Goal: Task Accomplishment & Management: Complete application form

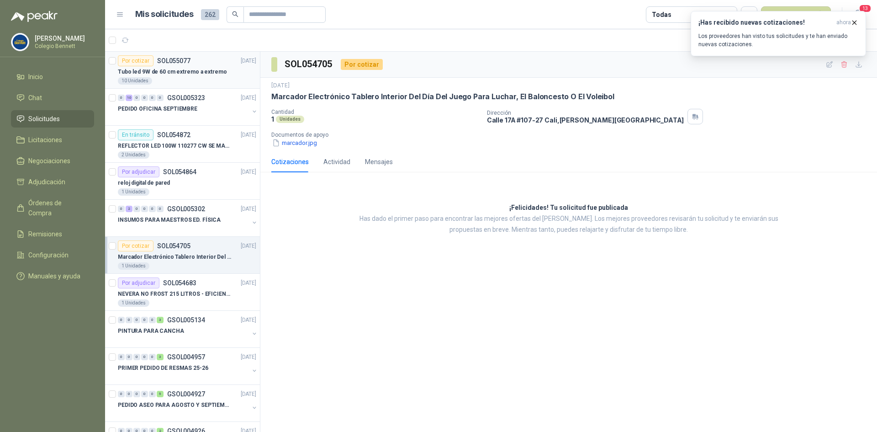
click at [221, 71] on div "Tubo led 9W de 60 cm extremo a extremo" at bounding box center [187, 71] width 138 height 11
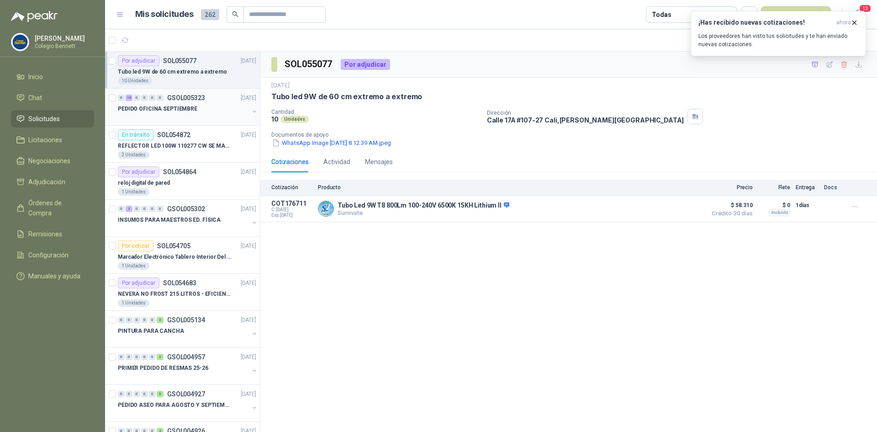
click at [195, 109] on div "PEDIDO OFICINA SEPTIEMBRE" at bounding box center [183, 108] width 131 height 11
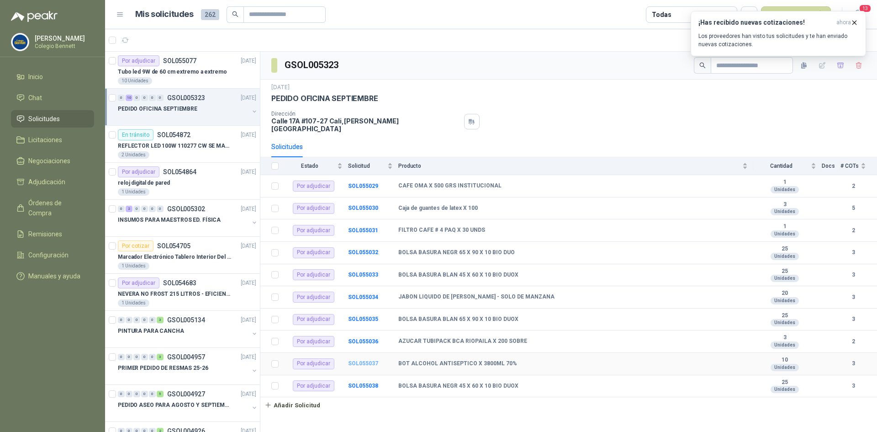
click at [362, 360] on b "SOL055037" at bounding box center [363, 363] width 30 height 6
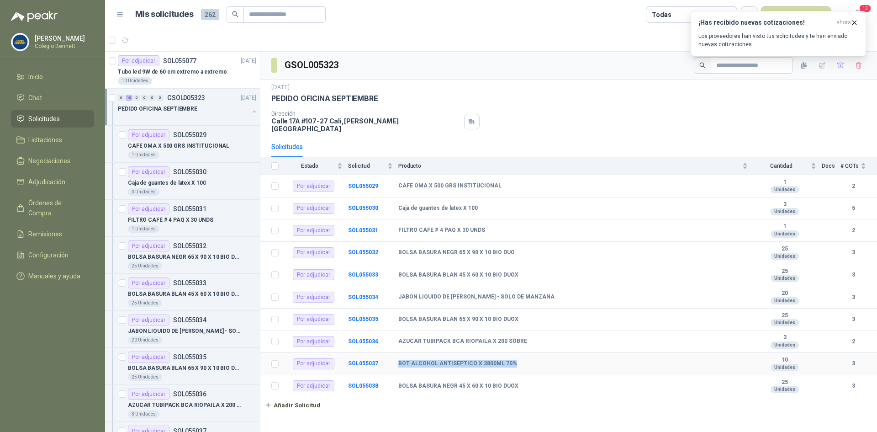
drag, startPoint x: 399, startPoint y: 356, endPoint x: 511, endPoint y: 356, distance: 112.0
click at [511, 360] on div "BOT ALCOHOL ANTISEPTICO X 3800ML 70%" at bounding box center [573, 363] width 350 height 7
copy b "BOT ALCOHOL ANTISEPTICO X 3800ML 70%"
click at [294, 401] on button "Añadir Solicitud" at bounding box center [292, 405] width 64 height 16
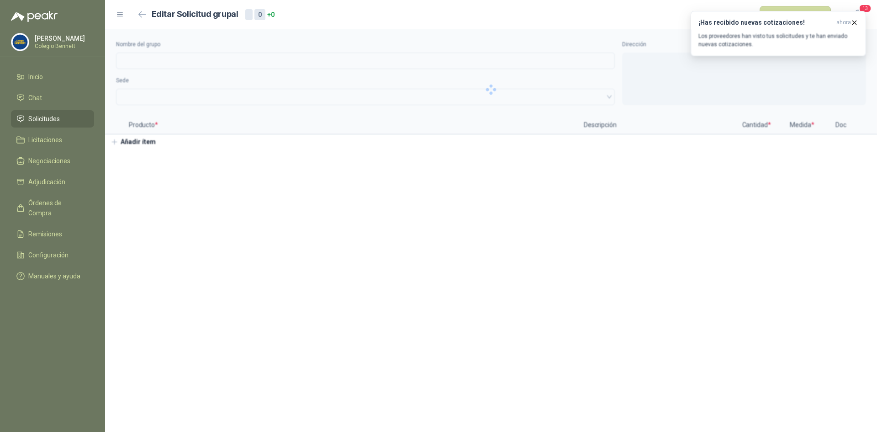
type input "**********"
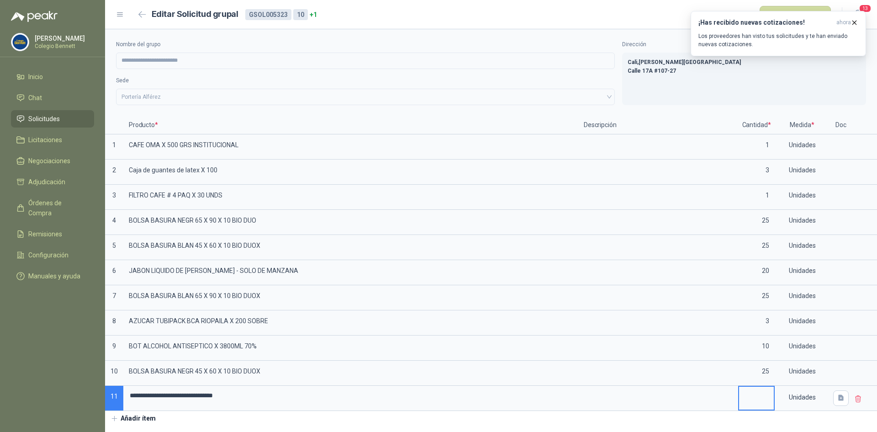
click at [761, 398] on input at bounding box center [756, 396] width 35 height 18
type input "*"
click at [746, 420] on div "**********" at bounding box center [491, 227] width 772 height 397
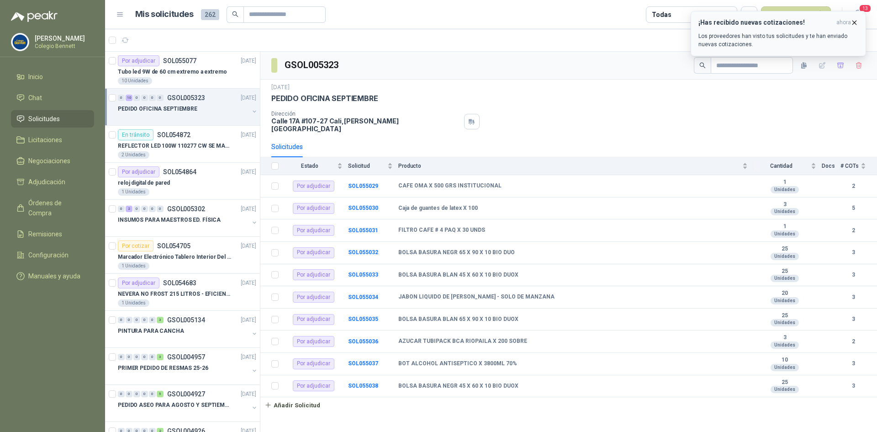
click at [858, 21] on icon "button" at bounding box center [855, 23] width 8 height 8
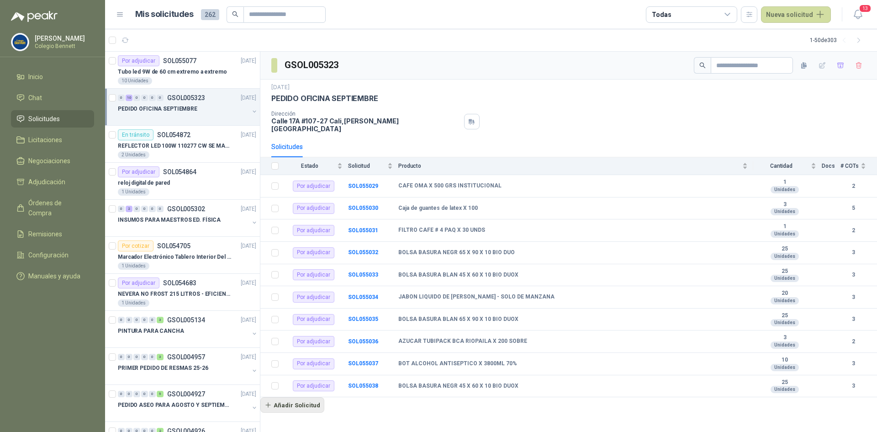
click at [296, 402] on button "Añadir Solicitud" at bounding box center [292, 405] width 64 height 16
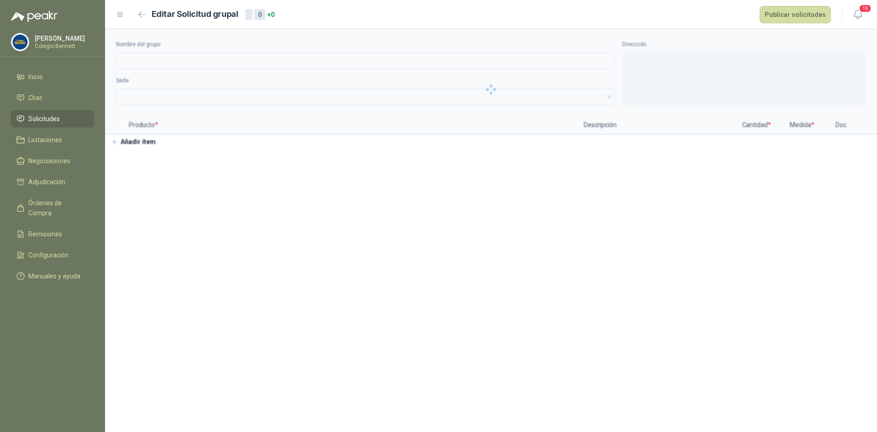
type input "**********"
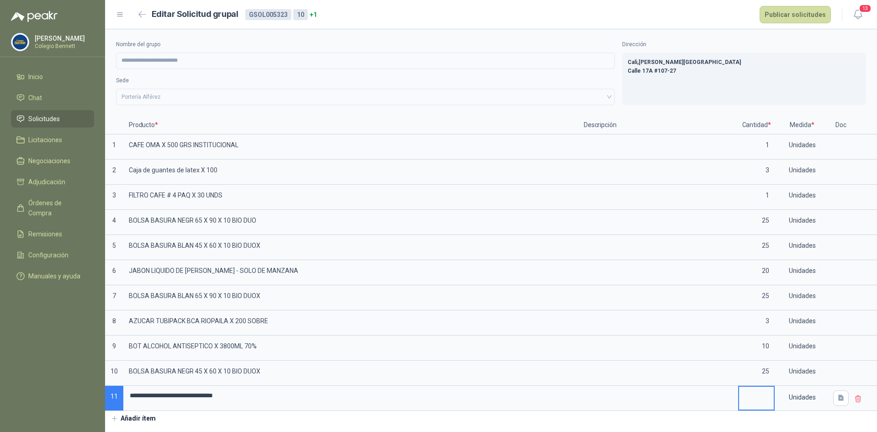
click at [758, 395] on input at bounding box center [756, 396] width 35 height 18
type input "*"
click at [618, 423] on div "**********" at bounding box center [491, 227] width 772 height 397
click at [145, 421] on button "Añadir ítem" at bounding box center [133, 419] width 56 height 16
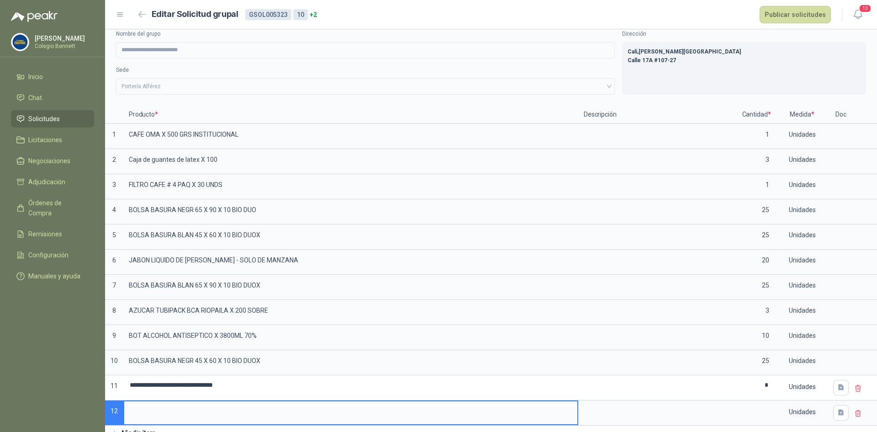
scroll to position [19, 0]
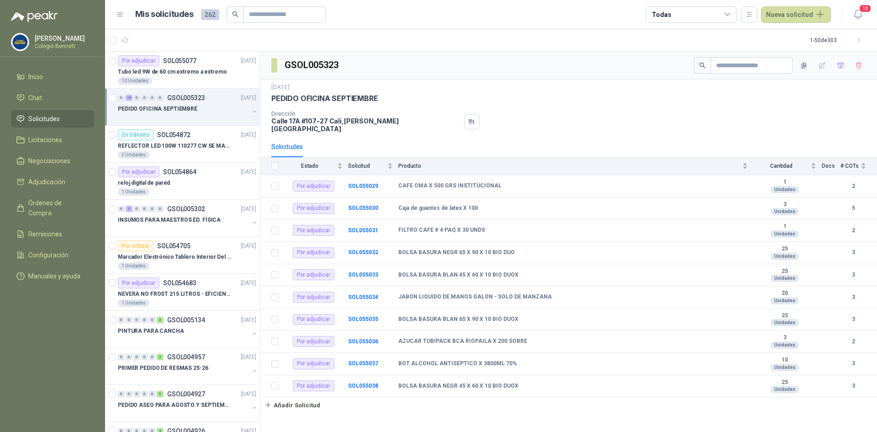
click at [243, 109] on div "PEDIDO OFICINA SEPTIEMBRE" at bounding box center [188, 112] width 140 height 18
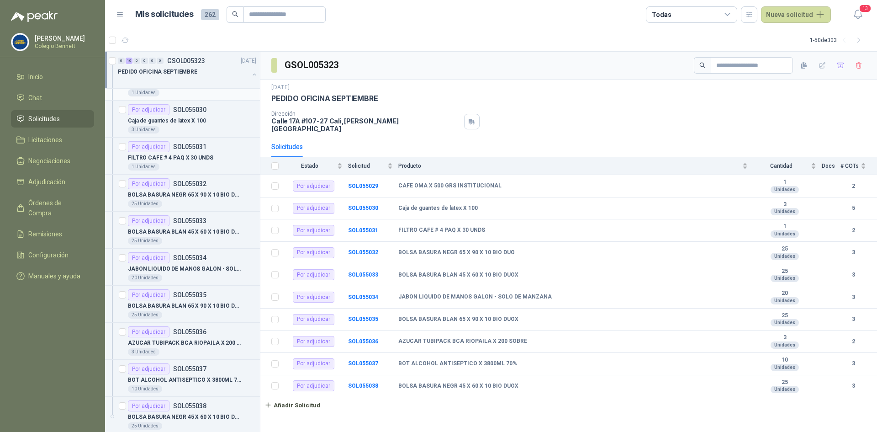
scroll to position [46, 0]
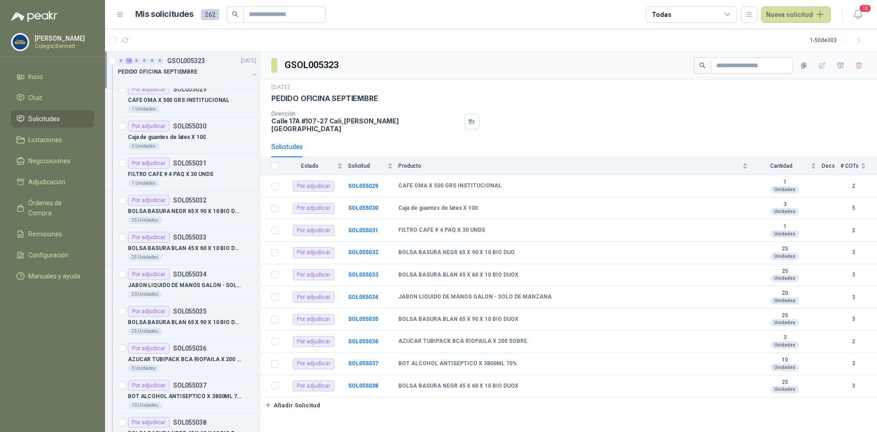
click at [251, 76] on button "button" at bounding box center [254, 74] width 7 height 7
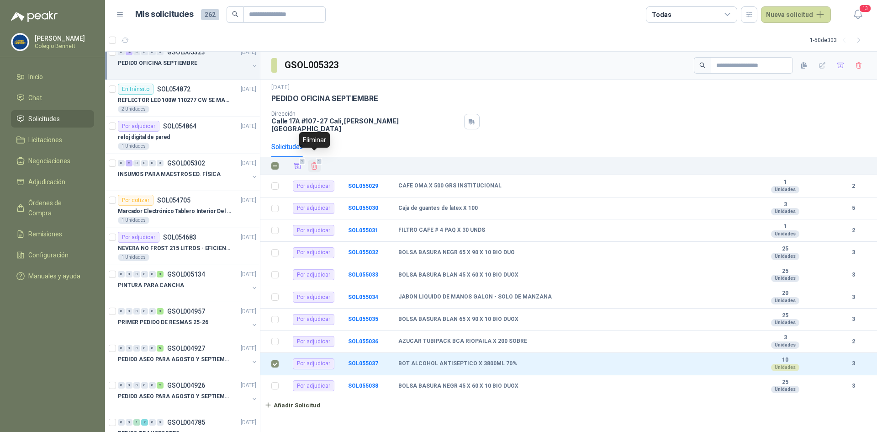
click at [314, 163] on icon "Eliminar" at bounding box center [315, 166] width 6 height 7
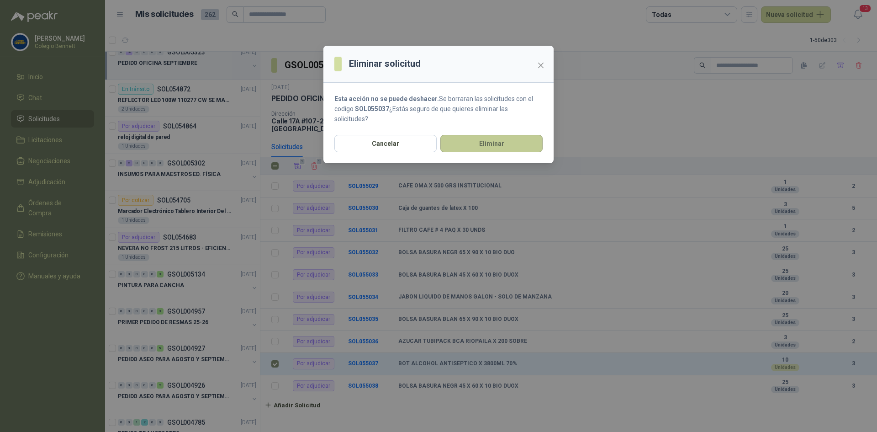
click at [479, 138] on button "Eliminar" at bounding box center [492, 143] width 102 height 17
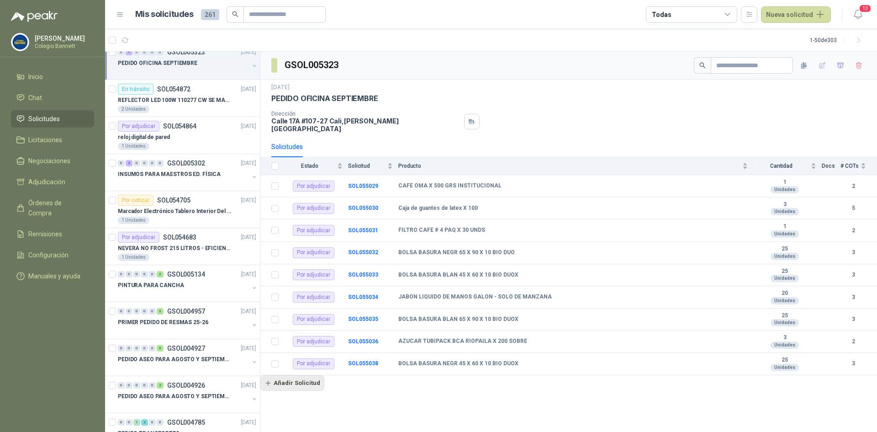
click at [284, 378] on button "Añadir Solicitud" at bounding box center [292, 383] width 64 height 16
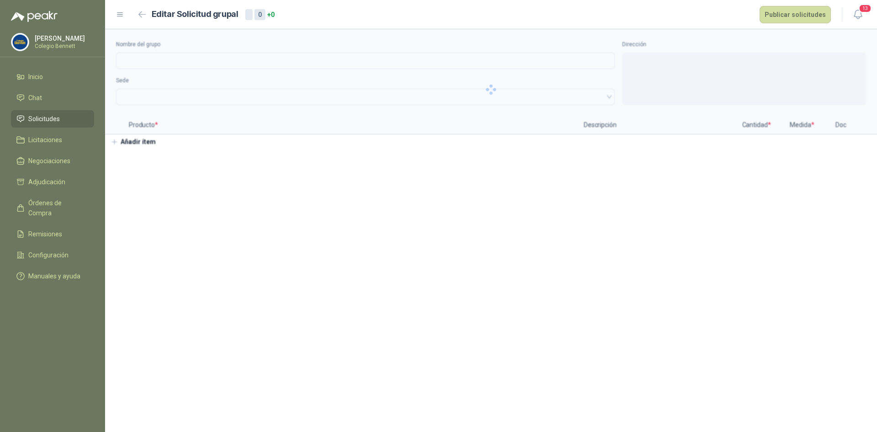
type input "**********"
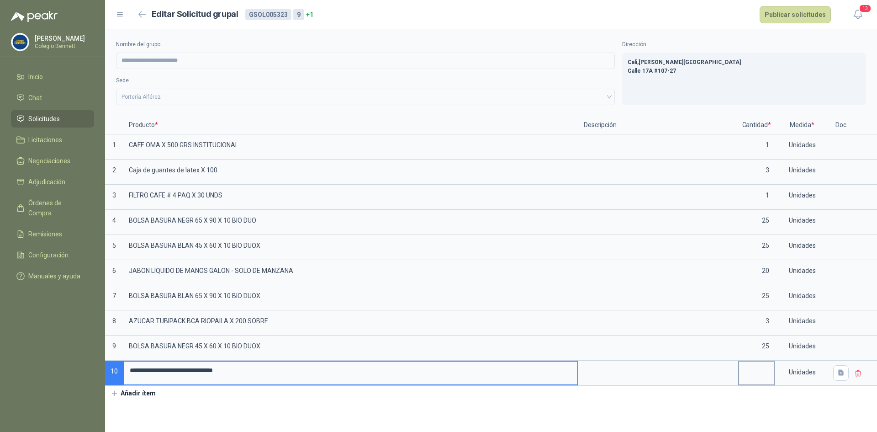
click at [764, 373] on input at bounding box center [756, 370] width 35 height 18
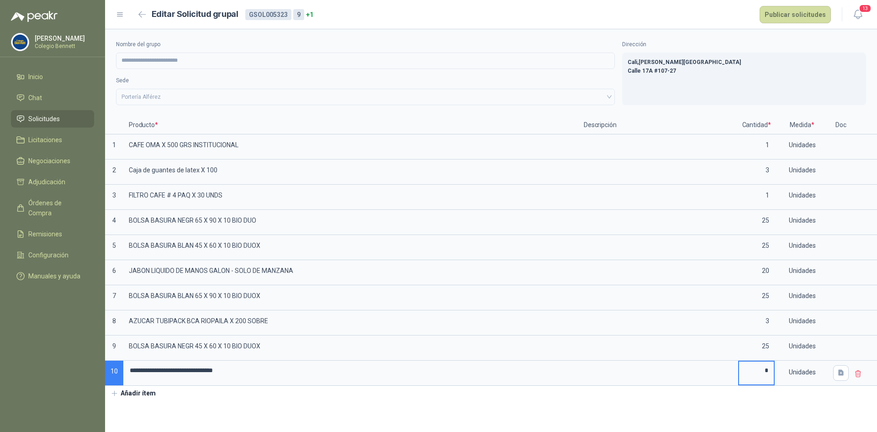
type input "*"
click at [713, 37] on div "**********" at bounding box center [491, 72] width 772 height 87
click at [780, 15] on button "Publicar solicitudes" at bounding box center [795, 14] width 71 height 17
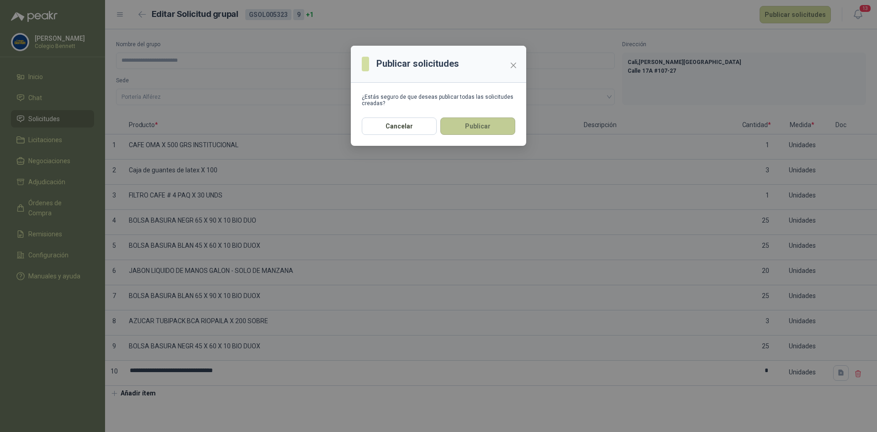
click at [461, 125] on button "Publicar" at bounding box center [478, 125] width 75 height 17
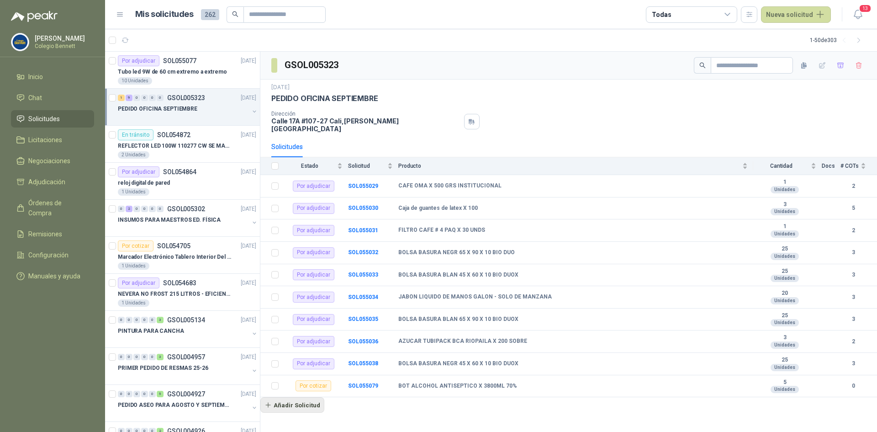
click at [285, 403] on button "Añadir Solicitud" at bounding box center [292, 405] width 64 height 16
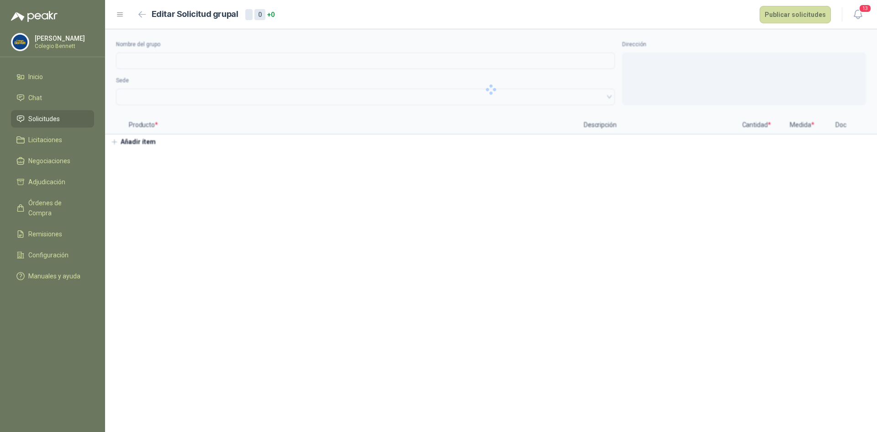
type input "**********"
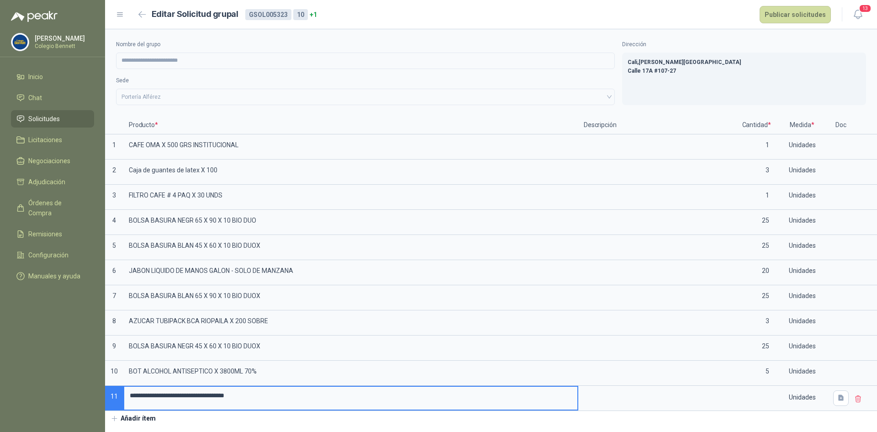
drag, startPoint x: 178, startPoint y: 393, endPoint x: 196, endPoint y: 396, distance: 18.5
click at [196, 396] on input "**********" at bounding box center [350, 396] width 453 height 18
type input "**********"
click at [759, 395] on input at bounding box center [756, 396] width 35 height 18
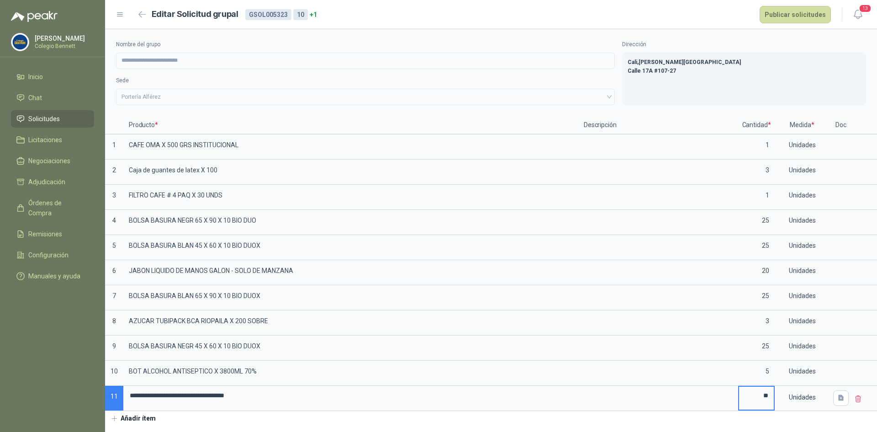
type input "**"
click at [158, 419] on button "Añadir ítem" at bounding box center [133, 419] width 56 height 16
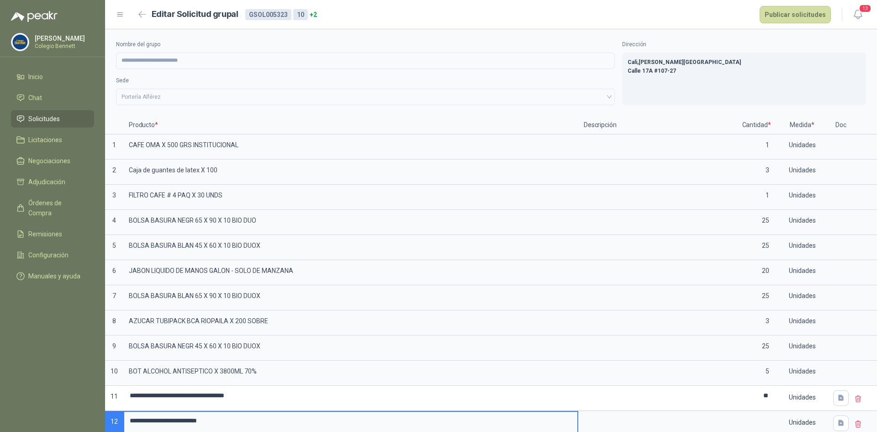
scroll to position [19, 0]
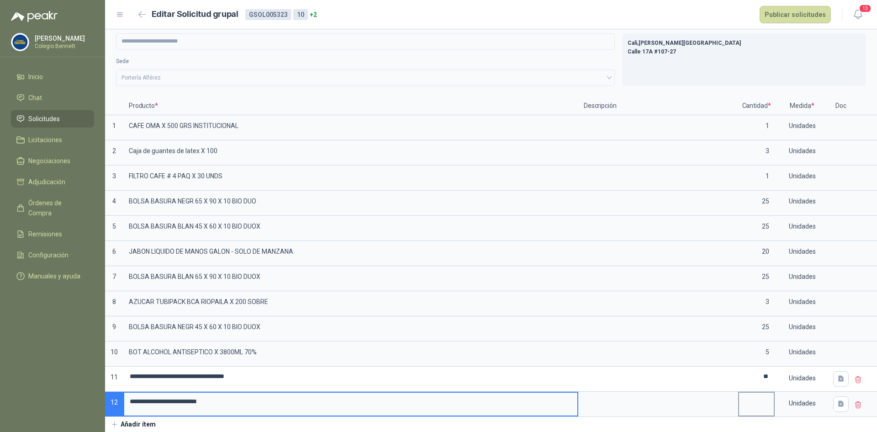
click at [755, 402] on input at bounding box center [756, 402] width 35 height 18
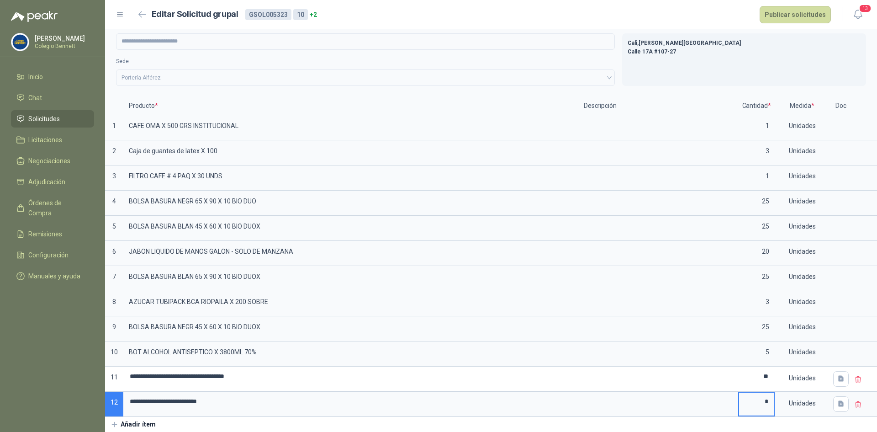
type input "*"
click at [132, 425] on button "Añadir ítem" at bounding box center [133, 425] width 56 height 16
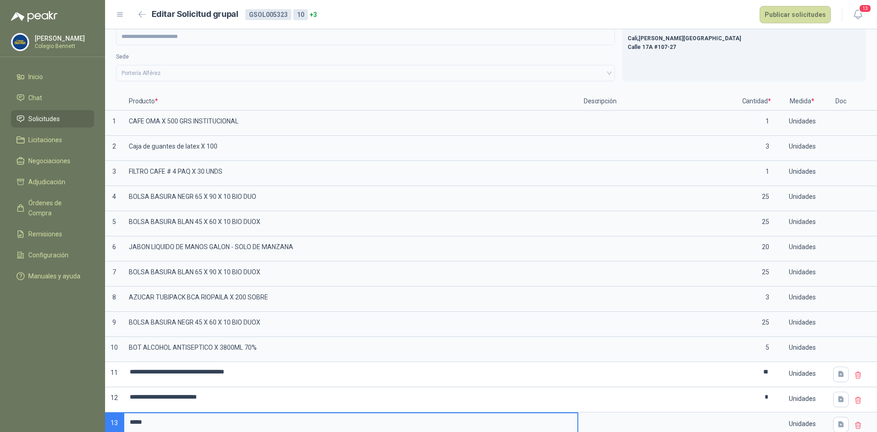
type input "****"
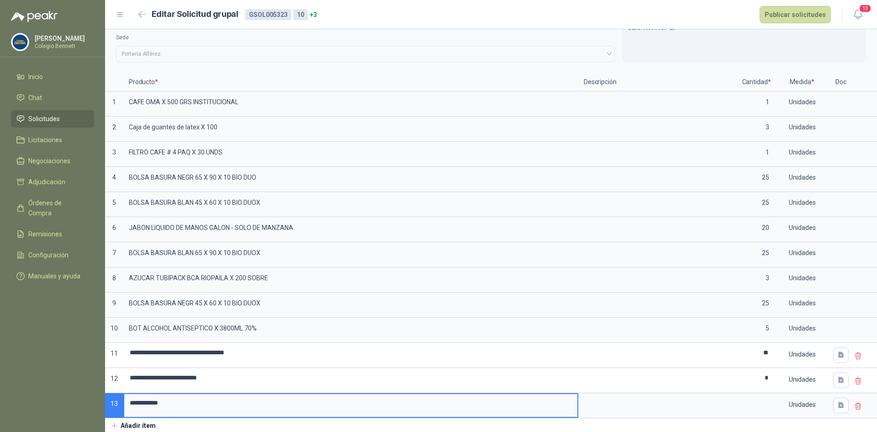
drag, startPoint x: 173, startPoint y: 422, endPoint x: 76, endPoint y: 423, distance: 97.3
click at [76, 423] on div "**********" at bounding box center [438, 216] width 877 height 432
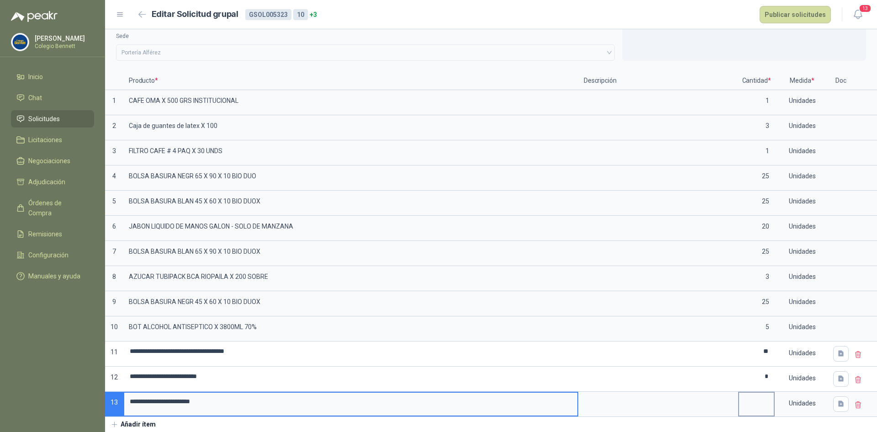
type input "**********"
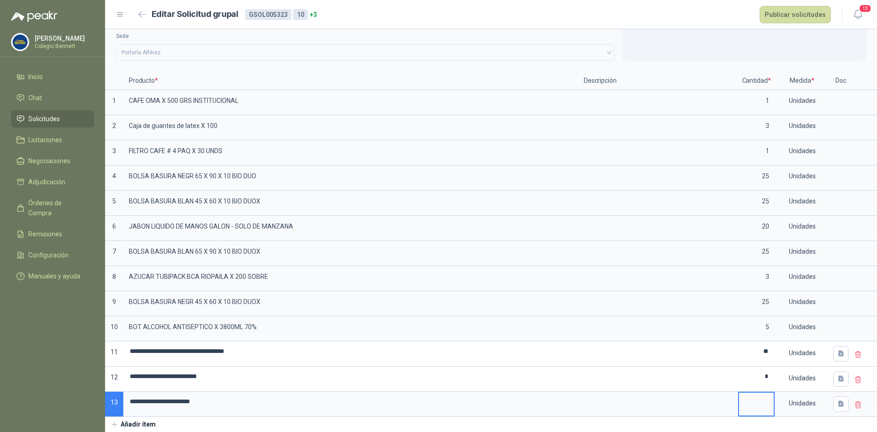
click at [743, 401] on input at bounding box center [756, 402] width 35 height 18
type input "*"
click at [807, 9] on button "Publicar solicitudes" at bounding box center [795, 14] width 71 height 17
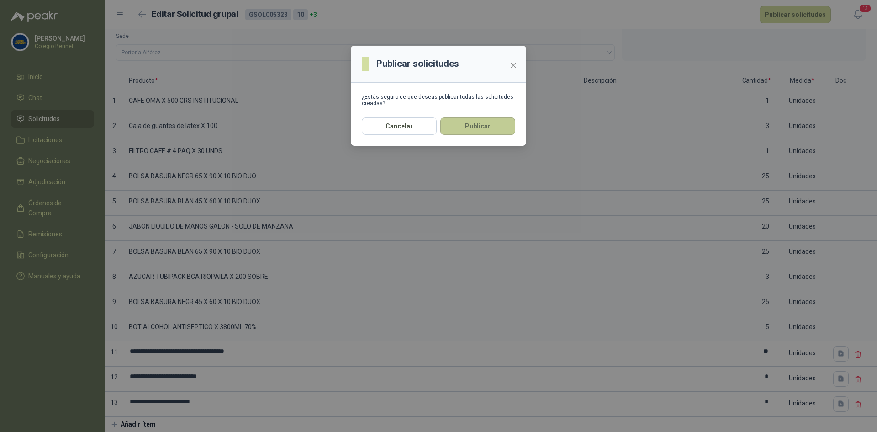
click at [462, 127] on button "Publicar" at bounding box center [478, 125] width 75 height 17
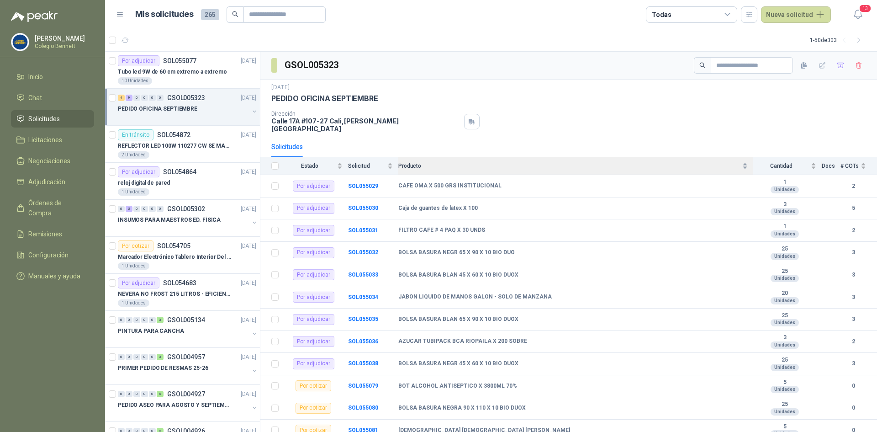
scroll to position [41, 0]
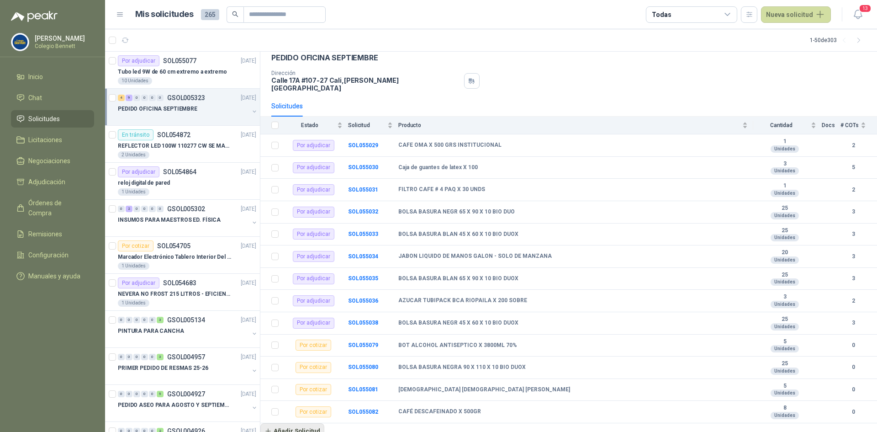
click at [291, 423] on button "Añadir Solicitud" at bounding box center [292, 431] width 64 height 16
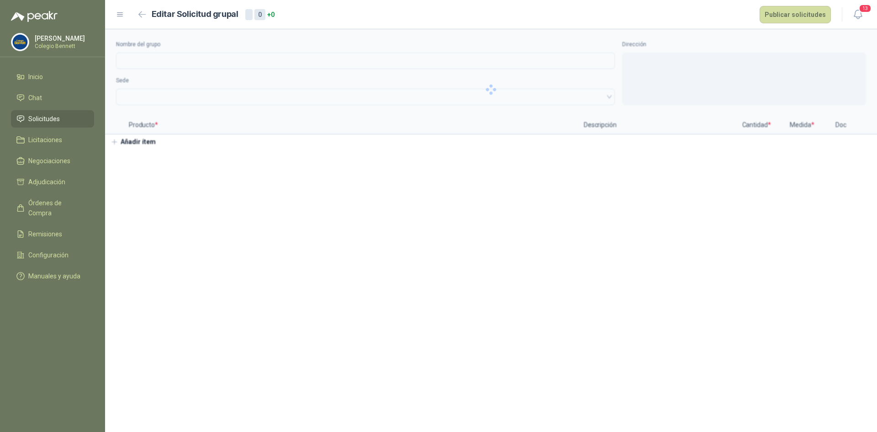
type input "**********"
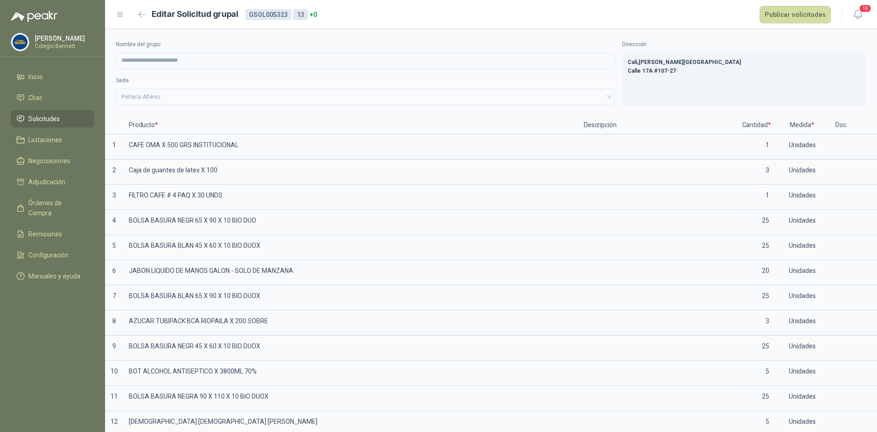
scroll to position [69, 0]
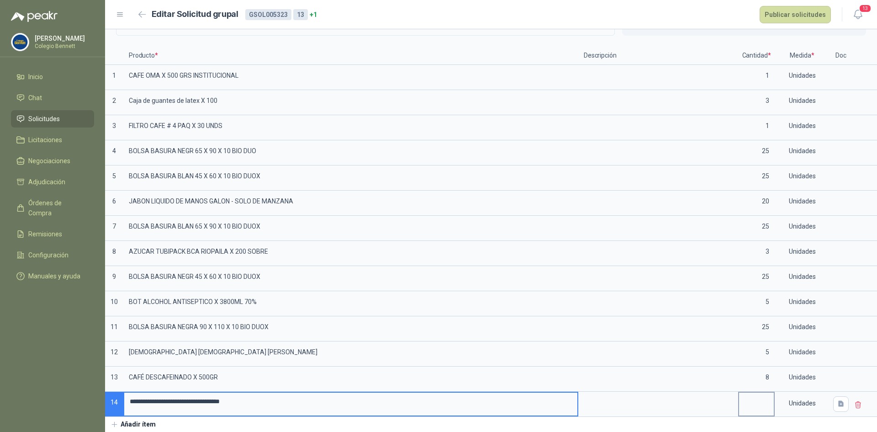
click at [756, 406] on input at bounding box center [756, 402] width 35 height 18
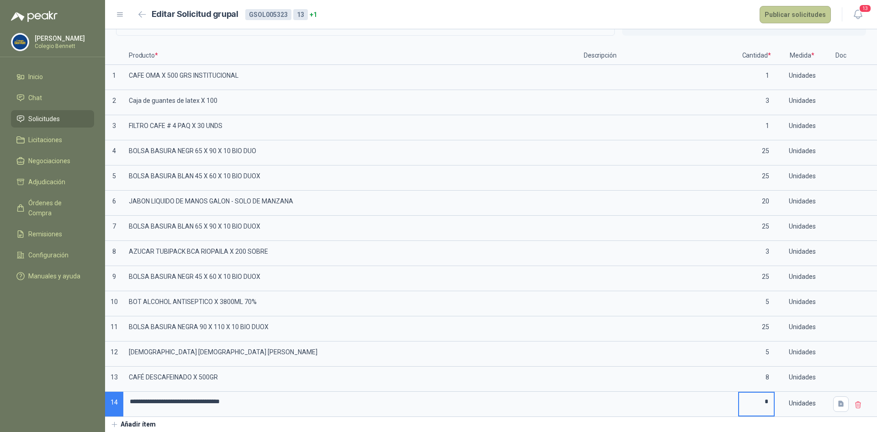
type input "*"
click at [798, 17] on button "Publicar solicitudes" at bounding box center [795, 14] width 71 height 17
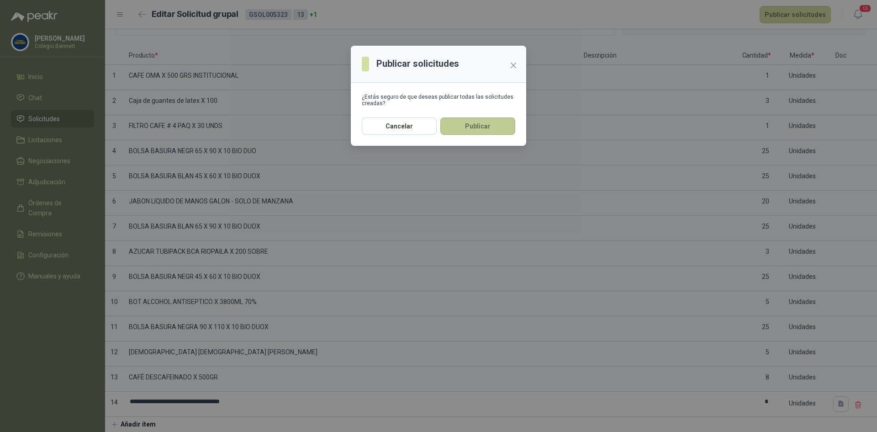
click at [496, 122] on button "Publicar" at bounding box center [478, 125] width 75 height 17
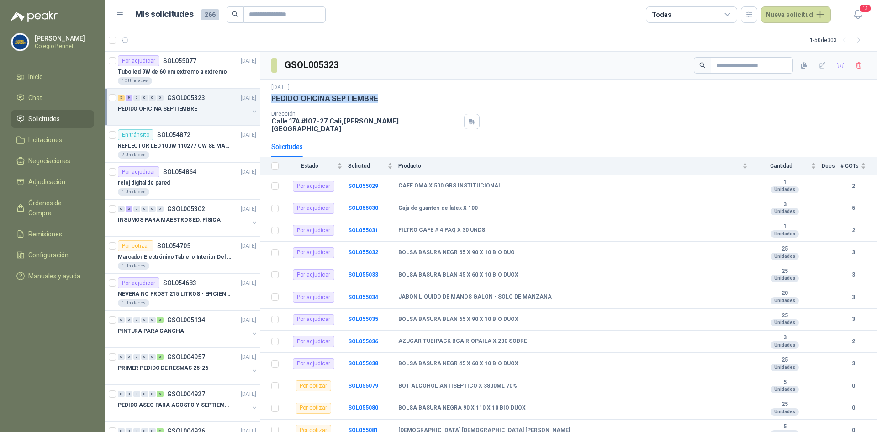
drag, startPoint x: 272, startPoint y: 96, endPoint x: 377, endPoint y: 102, distance: 105.3
click at [377, 102] on div "PEDIDO OFICINA SEPTIEMBRE" at bounding box center [568, 99] width 595 height 10
copy p "PEDIDO OFICINA SEPTIEMBRE"
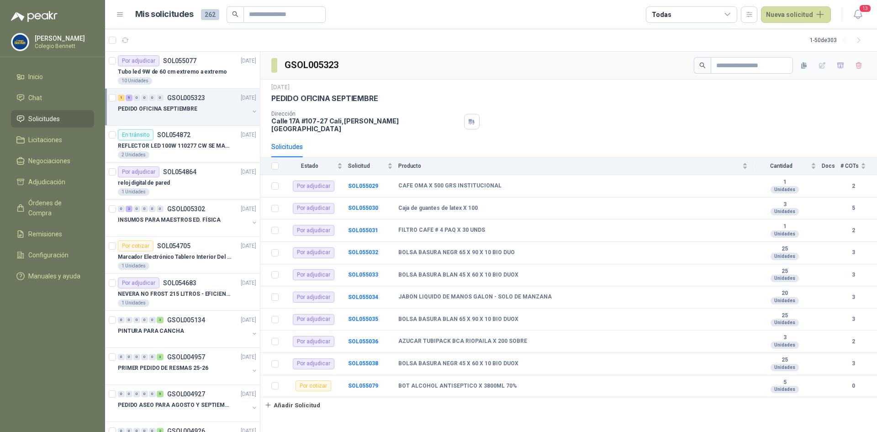
click at [41, 115] on span "Solicitudes" at bounding box center [44, 119] width 32 height 10
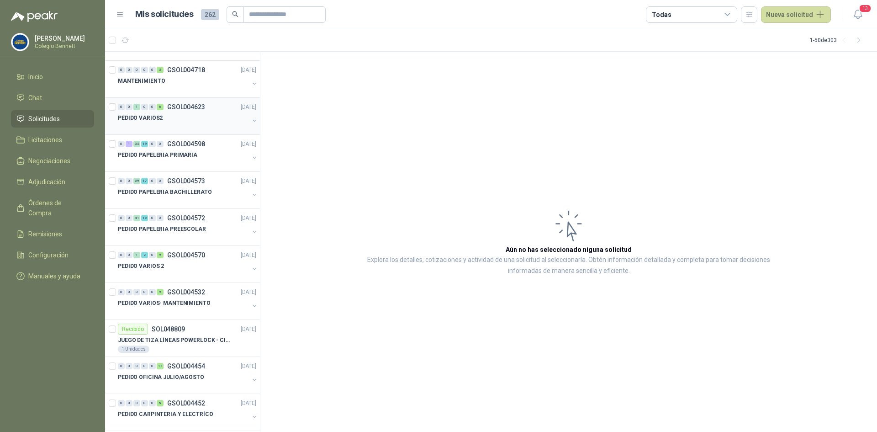
scroll to position [777, 0]
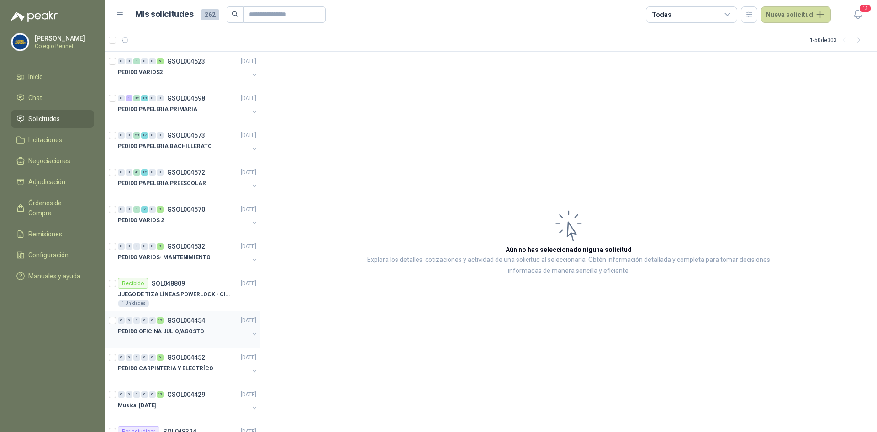
click at [185, 326] on div "PEDIDO OFICINA JULIO/AGOSTO" at bounding box center [183, 331] width 131 height 11
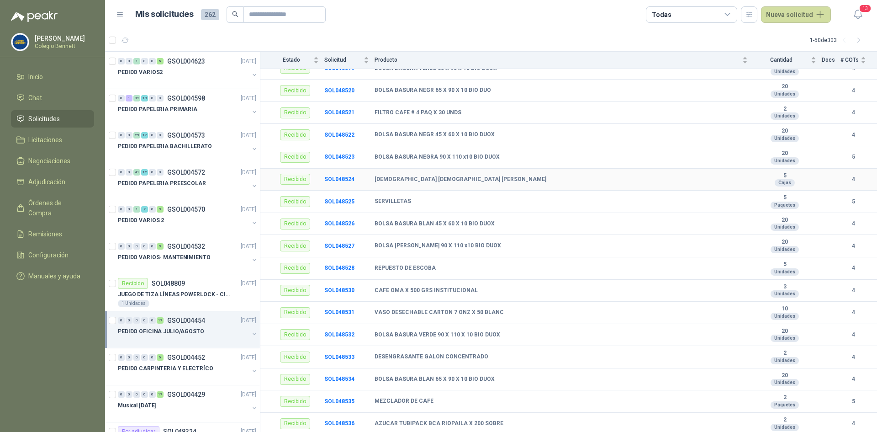
scroll to position [129, 0]
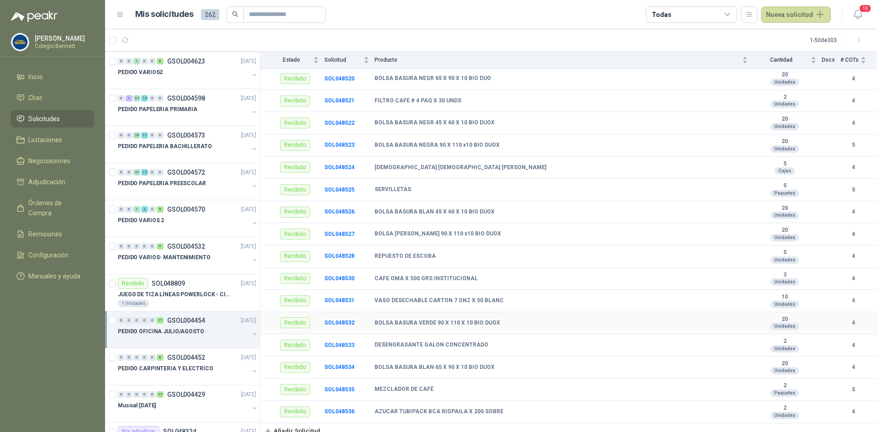
click at [458, 319] on b "BOLSA BASURA VERDE 90 X 110 X 10 BIO DUOX" at bounding box center [438, 322] width 126 height 7
copy b "BOLSA BASURA VERDE 90 X 110 X 10 BIO DUOX"
click at [419, 164] on b "AROMATICA HINDU DE MANZANILLA" at bounding box center [461, 167] width 172 height 7
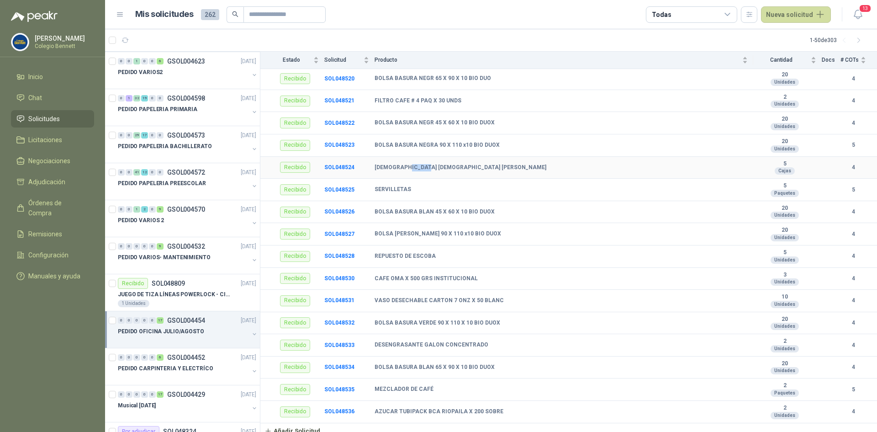
click at [419, 164] on b "AROMATICA HINDU DE MANZANILLA" at bounding box center [461, 167] width 172 height 7
copy b "AROMATICA HINDU DE MANZANILLA"
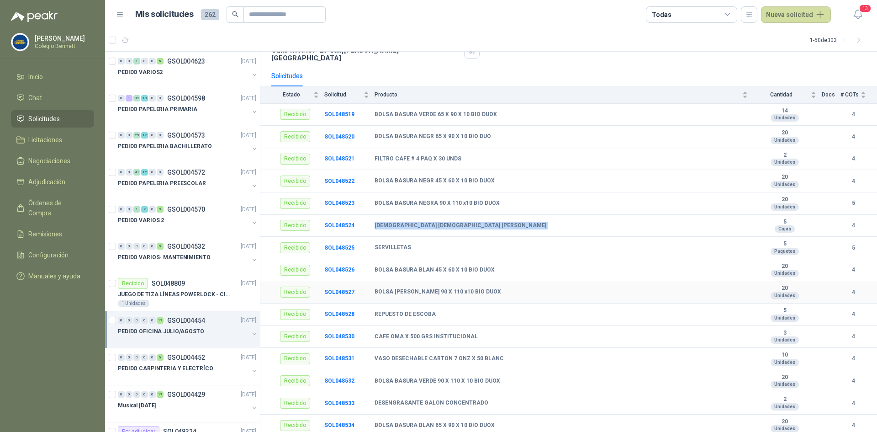
scroll to position [91, 0]
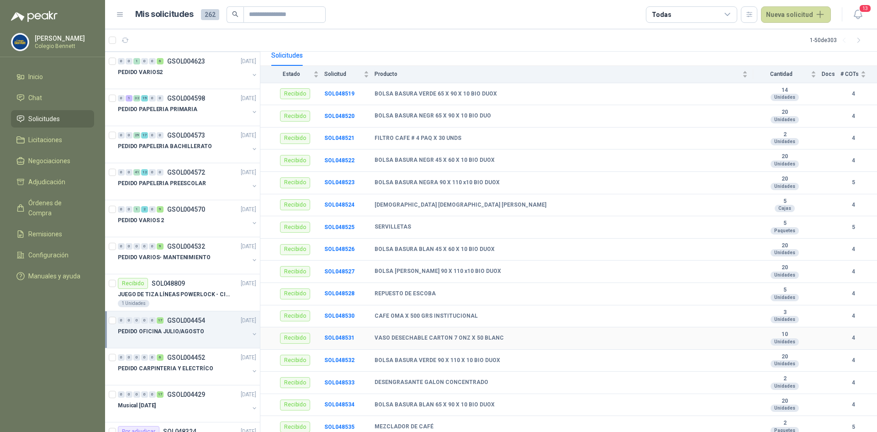
click at [438, 335] on b "VASO DESECHABLE CARTON 7 ONZ X 50 BLANC" at bounding box center [439, 338] width 129 height 7
copy b "VASO DESECHABLE CARTON 7 ONZ X 50 BLANC"
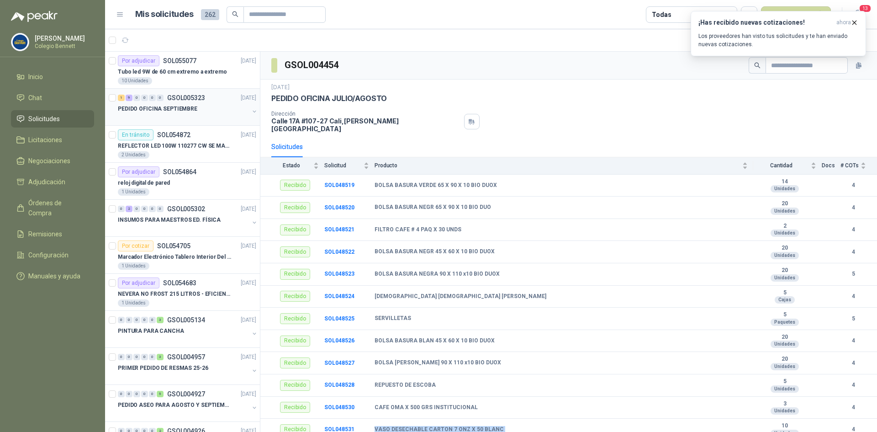
scroll to position [46, 0]
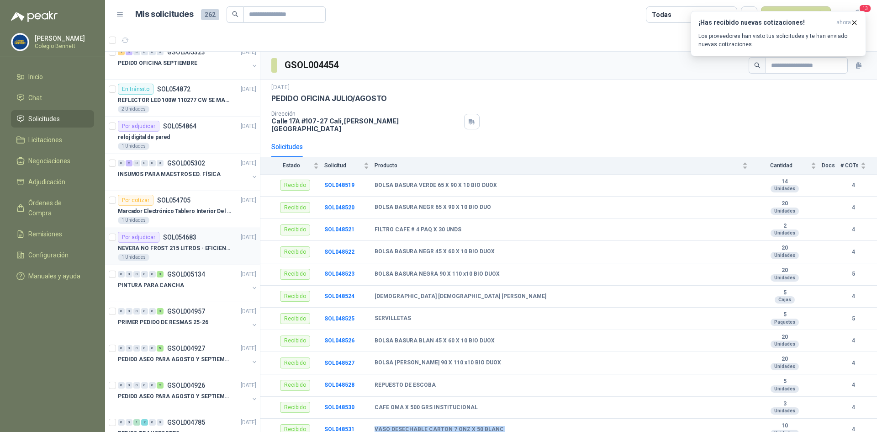
click at [159, 257] on div "1 Unidades" at bounding box center [187, 257] width 138 height 7
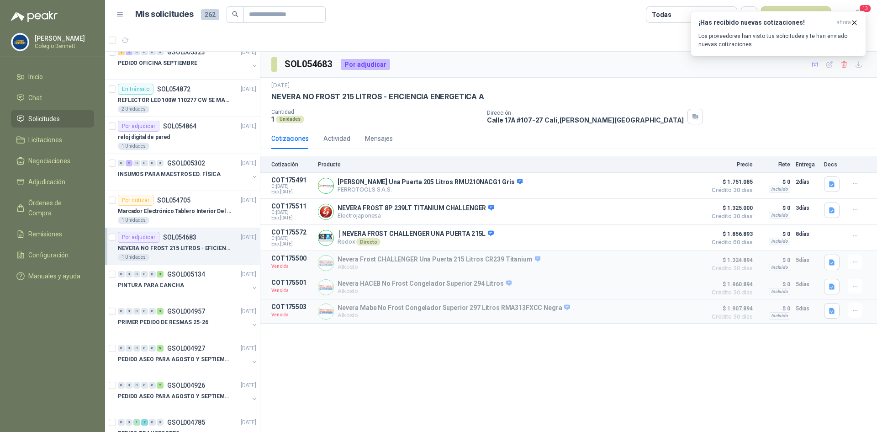
click at [421, 378] on div "SOL054683 Por adjudicar 2 sept, 2025 NEVERA NO FROST 215 LITROS - EFICIENCIA EN…" at bounding box center [568, 242] width 617 height 381
click at [441, 287] on p "Nevera HACEB No Frost Congelador Superior 294 Litros" at bounding box center [425, 284] width 174 height 8
drag, startPoint x: 338, startPoint y: 285, endPoint x: 486, endPoint y: 285, distance: 148.1
click at [486, 285] on p "Nevera HACEB No Frost Congelador Superior 294 Litros" at bounding box center [425, 284] width 174 height 8
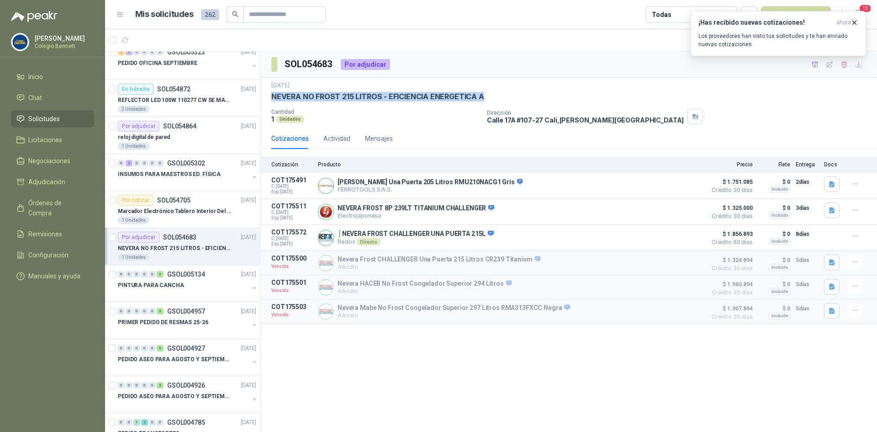
drag, startPoint x: 273, startPoint y: 96, endPoint x: 486, endPoint y: 97, distance: 213.0
click at [486, 97] on div "NEVERA NO FROST 215 LITROS - EFICIENCIA ENERGETICA A" at bounding box center [568, 97] width 595 height 10
copy p "NEVERA NO FROST 215 LITROS - EFICIENCIA ENERGETICA A"
click at [854, 21] on icon "button" at bounding box center [855, 23] width 8 height 8
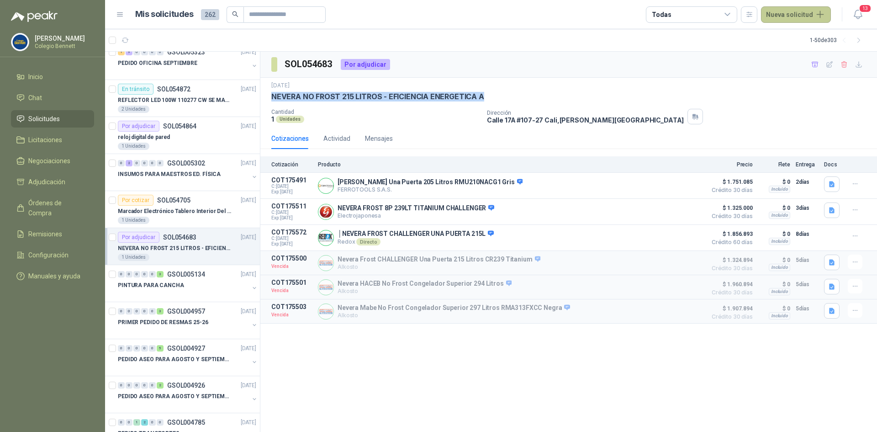
click at [796, 15] on button "Nueva solicitud" at bounding box center [796, 14] width 70 height 16
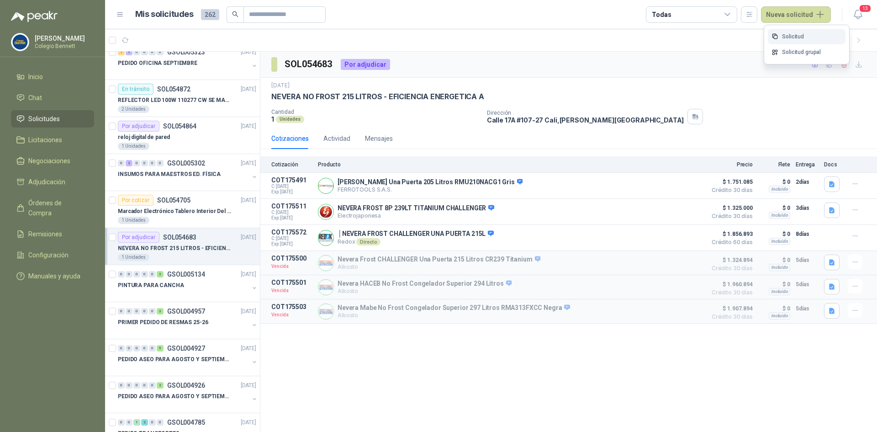
click at [791, 36] on link "Solicitud" at bounding box center [807, 37] width 78 height 16
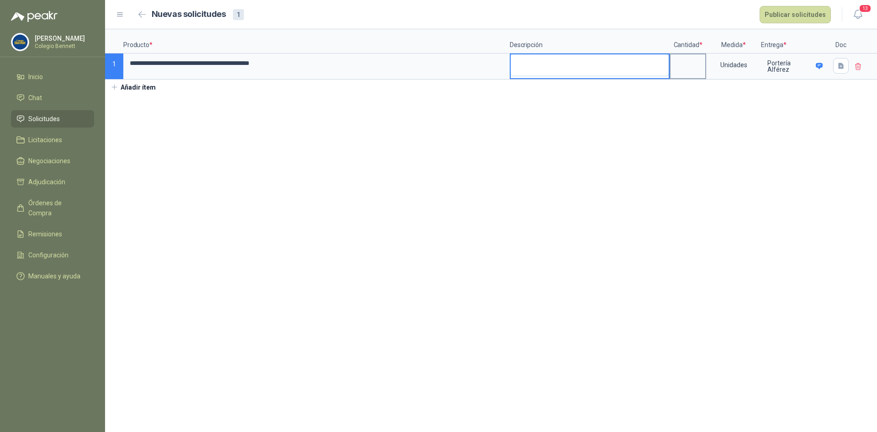
drag, startPoint x: 617, startPoint y: 69, endPoint x: 677, endPoint y: 64, distance: 60.5
click at [621, 69] on textarea at bounding box center [590, 64] width 158 height 21
click at [696, 63] on input at bounding box center [688, 63] width 35 height 18
type input "*"
click at [459, 135] on section "**********" at bounding box center [491, 230] width 772 height 403
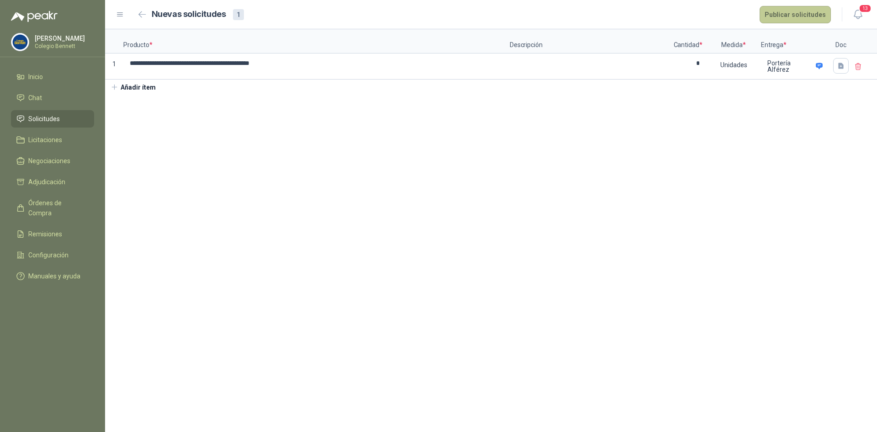
click at [799, 14] on button "Publicar solicitudes" at bounding box center [795, 14] width 71 height 17
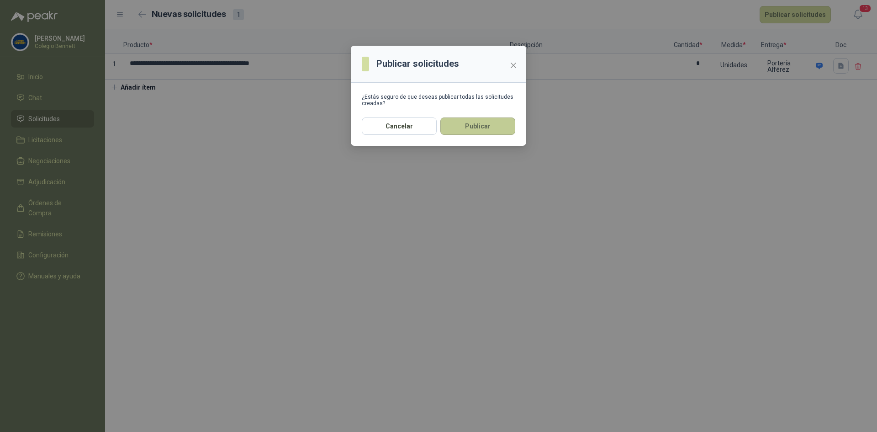
click at [497, 122] on button "Publicar" at bounding box center [478, 125] width 75 height 17
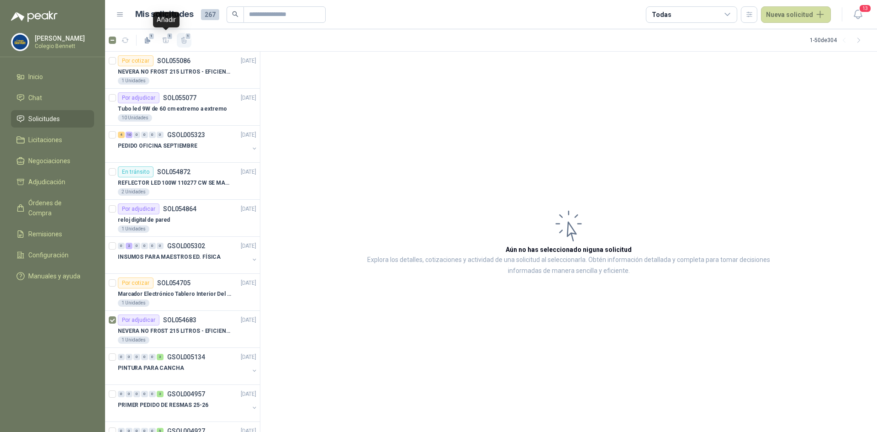
click at [183, 39] on icon "button" at bounding box center [185, 41] width 8 height 8
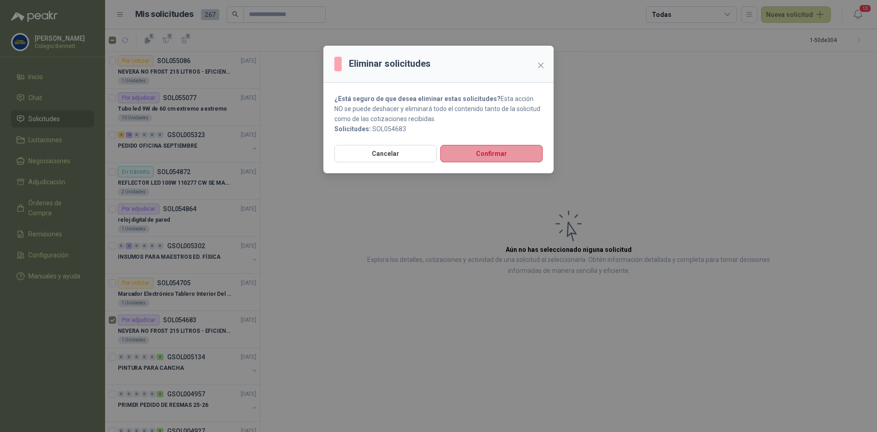
click at [480, 153] on button "Confirmar" at bounding box center [492, 153] width 102 height 17
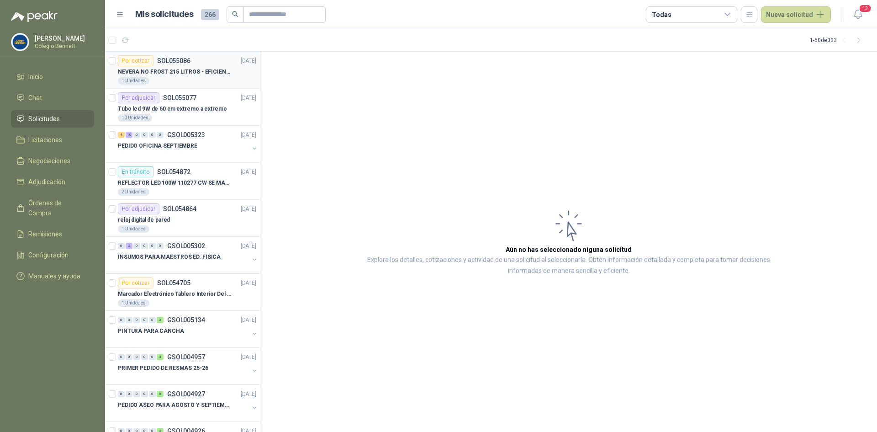
click at [192, 74] on p "NEVERA NO FROST 215 LITROS - EFICIENCIA ENERGETICA A" at bounding box center [175, 72] width 114 height 9
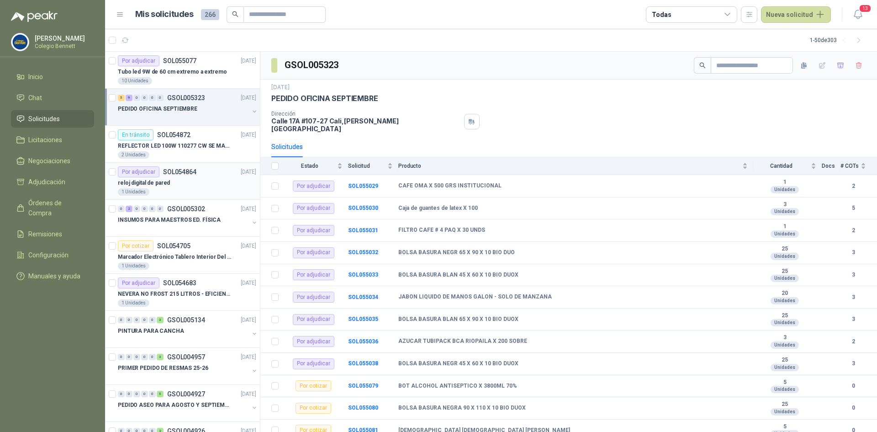
click at [175, 170] on p "SOL054864" at bounding box center [179, 172] width 33 height 6
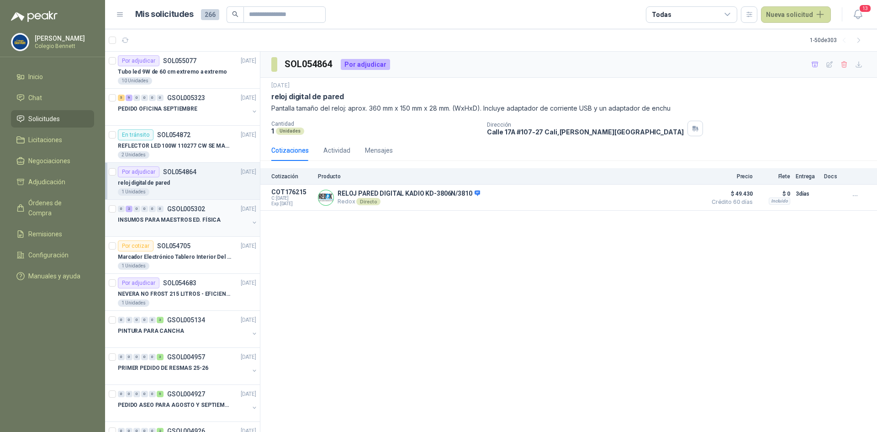
click at [171, 208] on p "GSOL005302" at bounding box center [186, 209] width 38 height 6
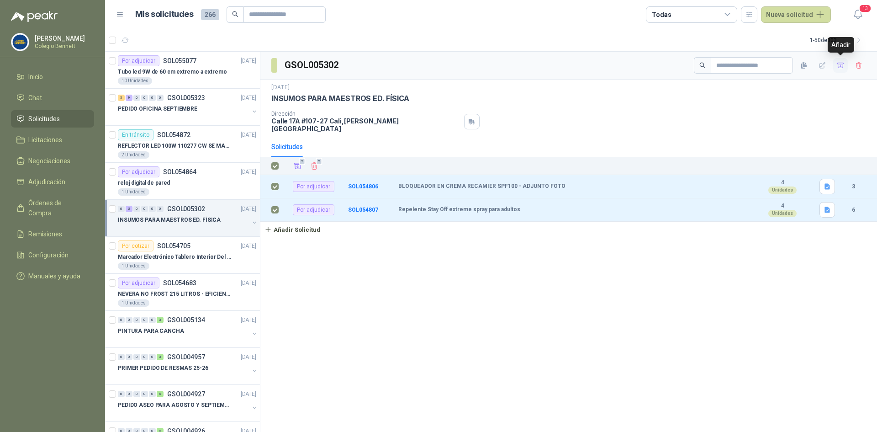
click at [840, 62] on icon "button" at bounding box center [841, 66] width 8 height 8
click at [36, 178] on span "Adjudicación" at bounding box center [46, 182] width 37 height 10
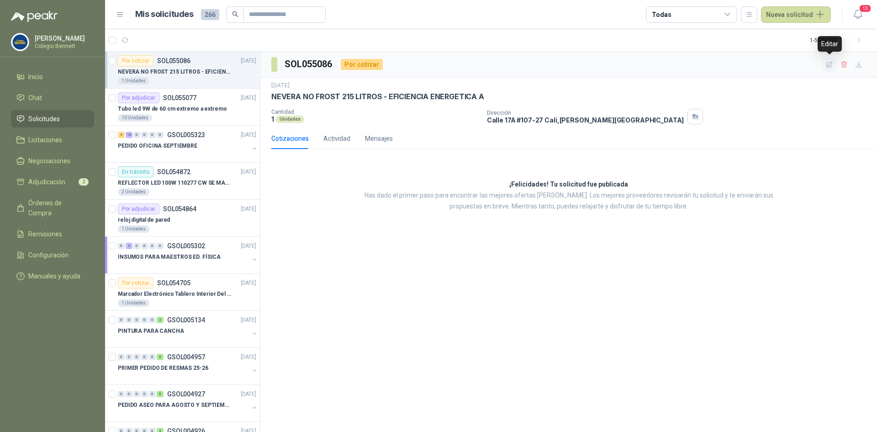
click at [829, 67] on icon "button" at bounding box center [830, 65] width 8 height 8
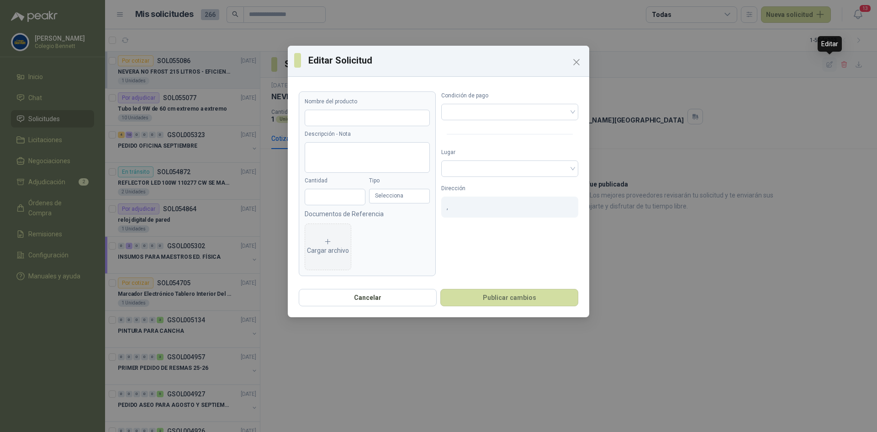
type input "**********"
type input "*"
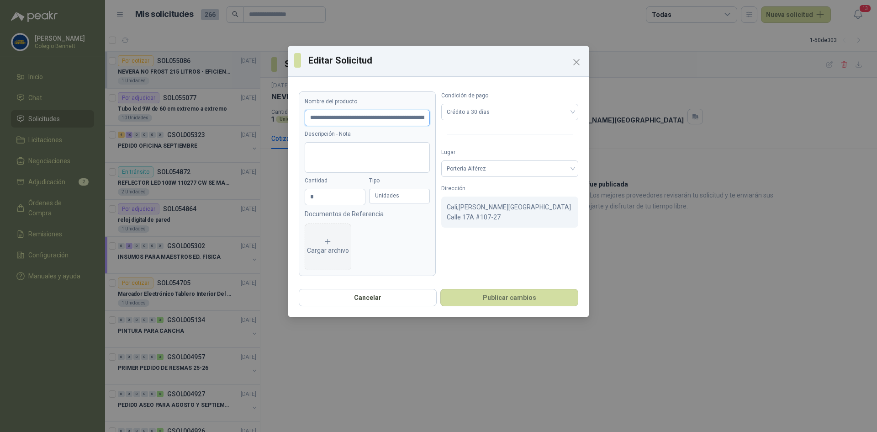
click at [367, 115] on input "**********" at bounding box center [367, 118] width 125 height 16
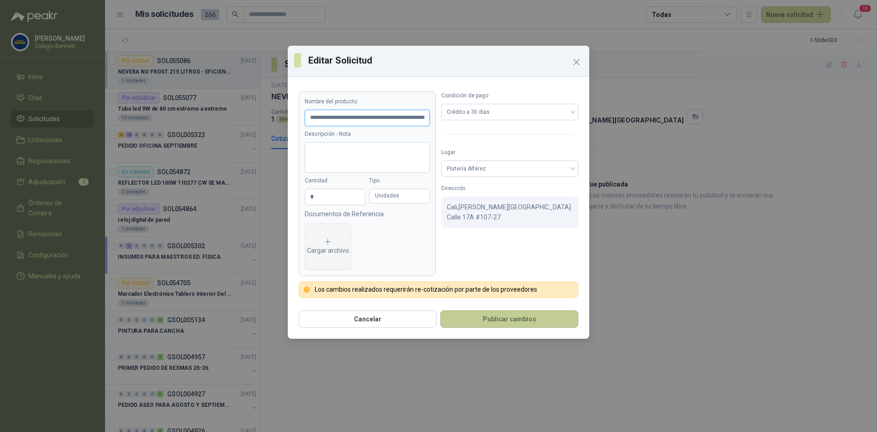
type input "**********"
click at [525, 318] on button "Publicar cambios" at bounding box center [510, 318] width 138 height 17
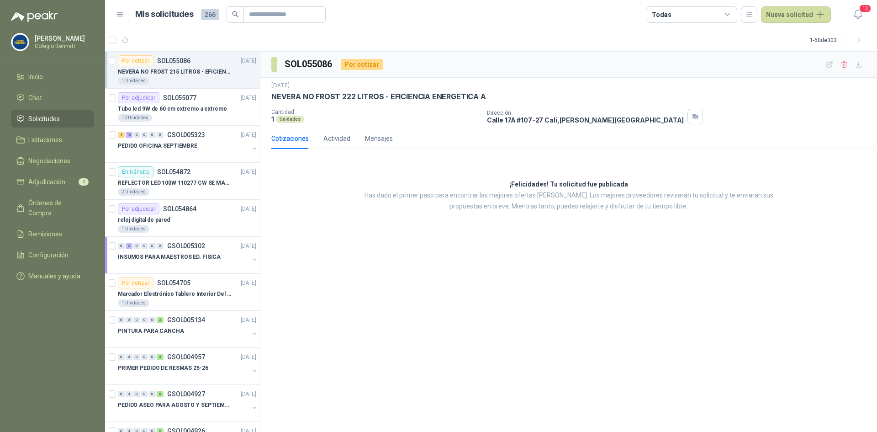
click at [525, 318] on div "SOL055086 Por cotizar [DATE] NEVERA NO FROST 222 LITROS - EFICIENCIA ENERGETICA…" at bounding box center [568, 242] width 617 height 381
